Goal: Browse casually: Explore the website without a specific task or goal

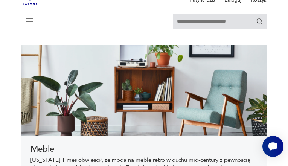
scroll to position [124, 0]
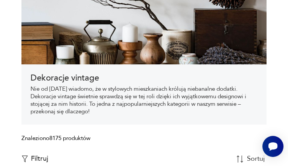
scroll to position [125, 0]
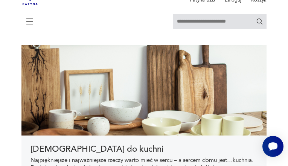
scroll to position [124, 0]
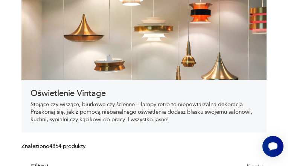
scroll to position [124, 0]
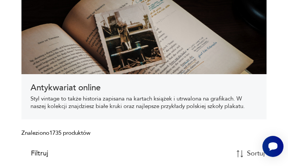
scroll to position [116, 0]
